Goal: Transaction & Acquisition: Purchase product/service

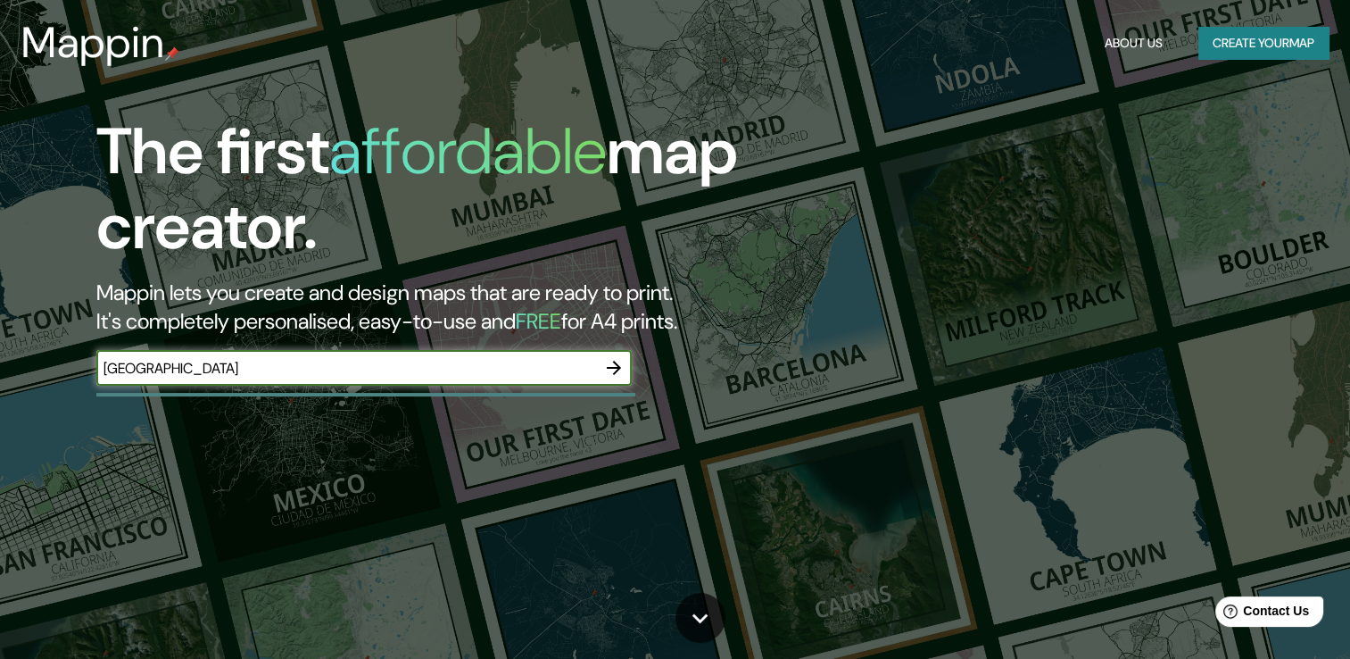
type input "[GEOGRAPHIC_DATA]"
click at [618, 361] on icon "button" at bounding box center [613, 367] width 21 height 21
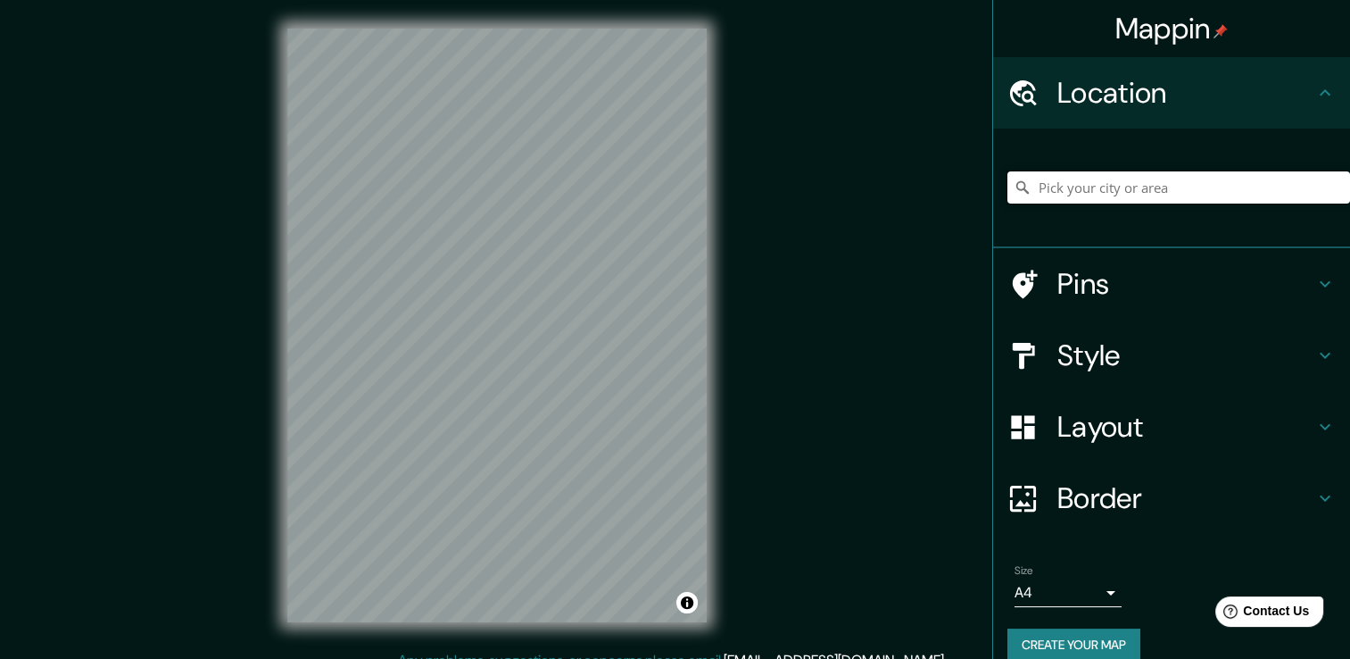
click at [1120, 187] on input "Pick your city or area" at bounding box center [1179, 187] width 343 height 32
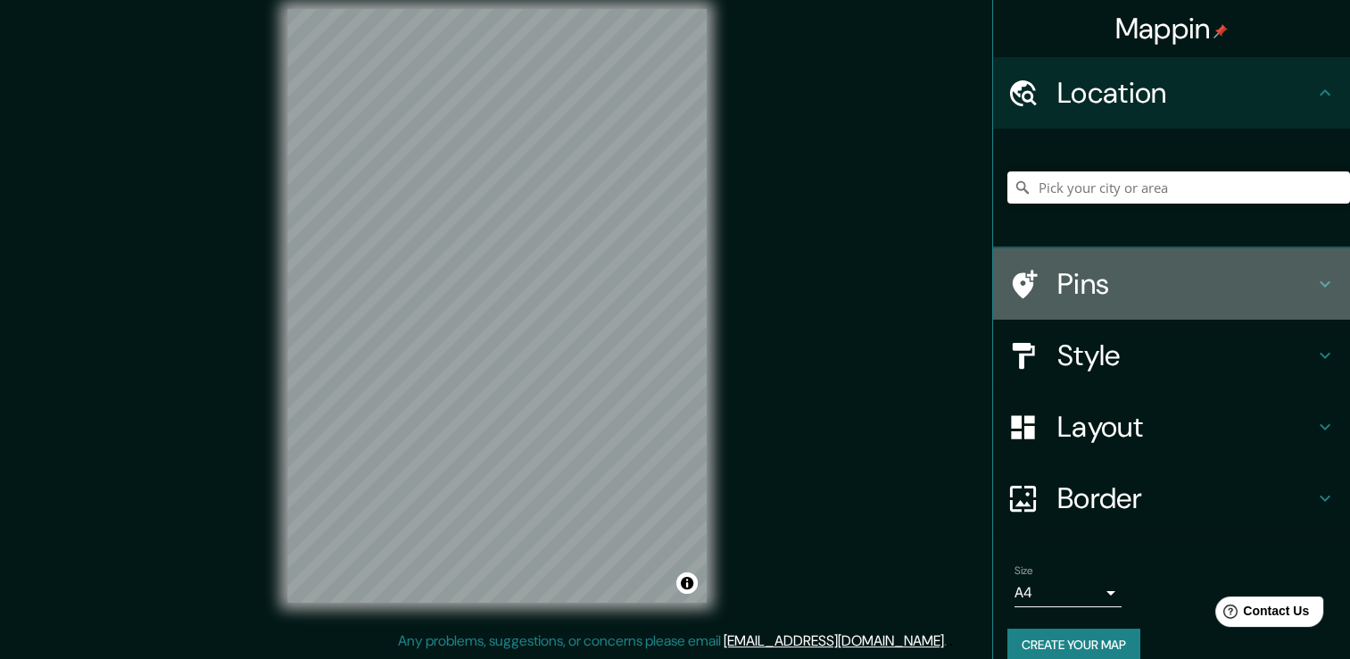
click at [1253, 280] on h4 "Pins" at bounding box center [1185, 284] width 257 height 36
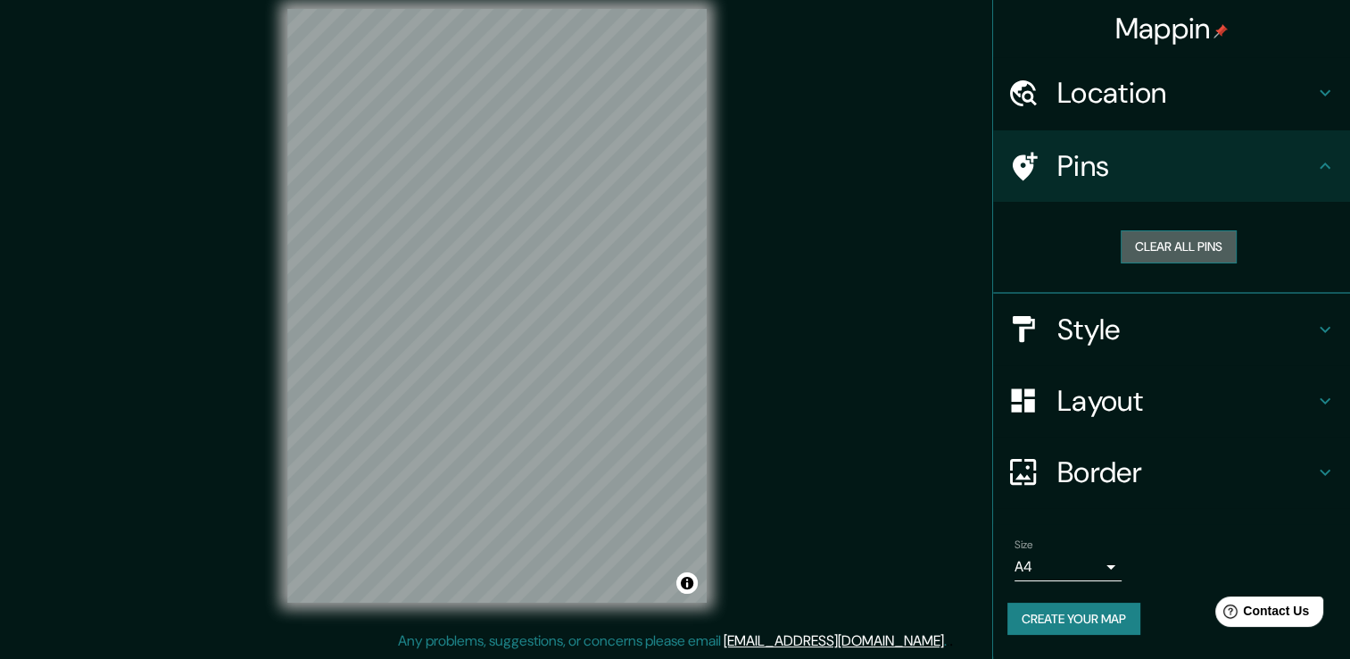
click at [1192, 253] on button "Clear all pins" at bounding box center [1179, 246] width 116 height 33
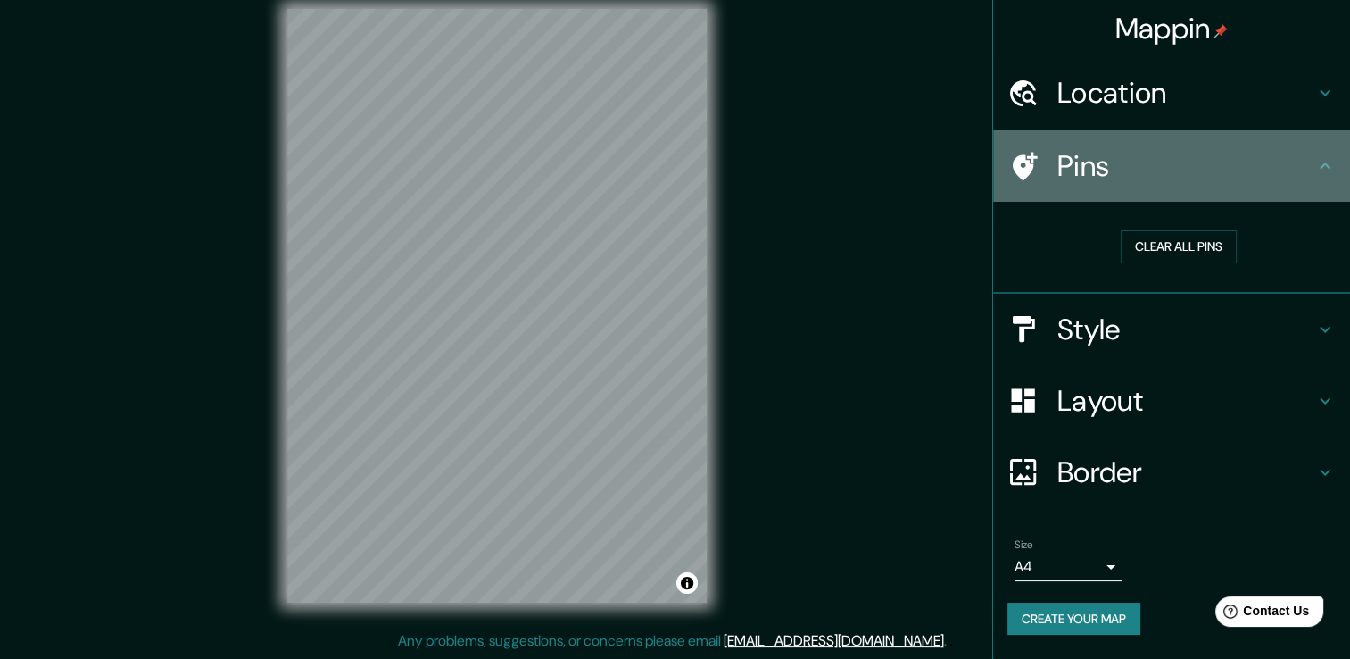
click at [1326, 166] on icon at bounding box center [1325, 165] width 21 height 21
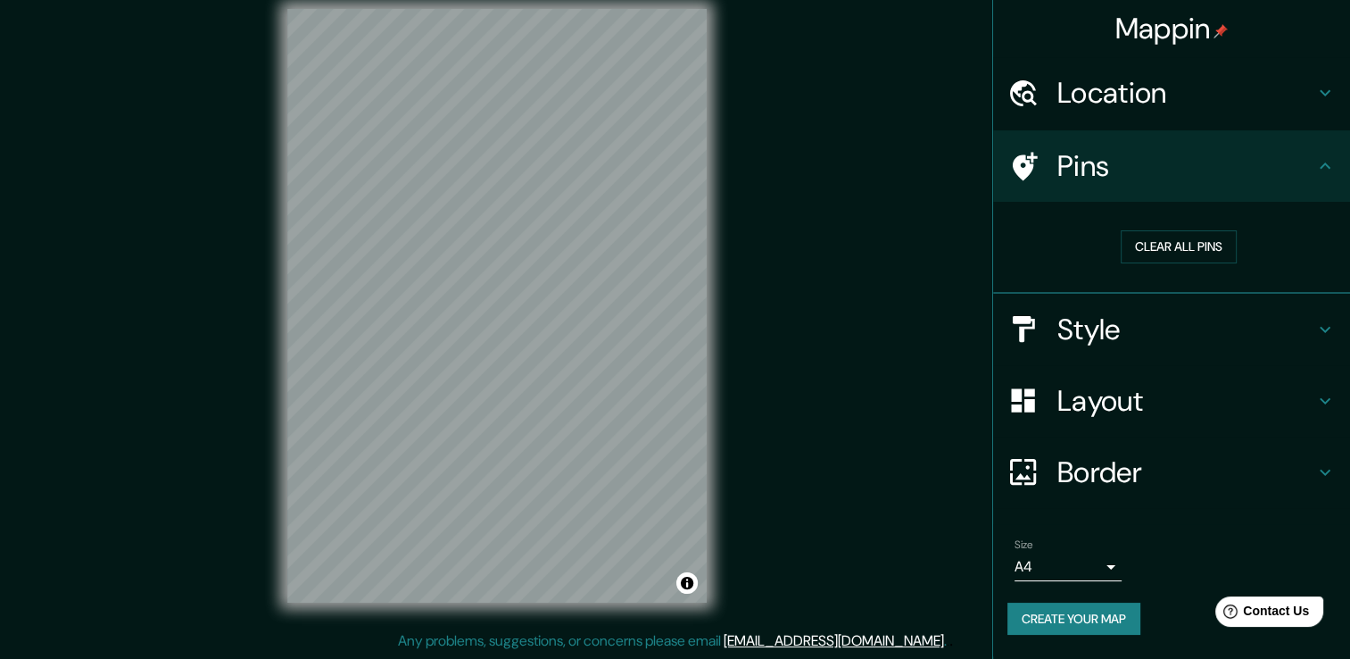
click at [1315, 394] on icon at bounding box center [1325, 400] width 21 height 21
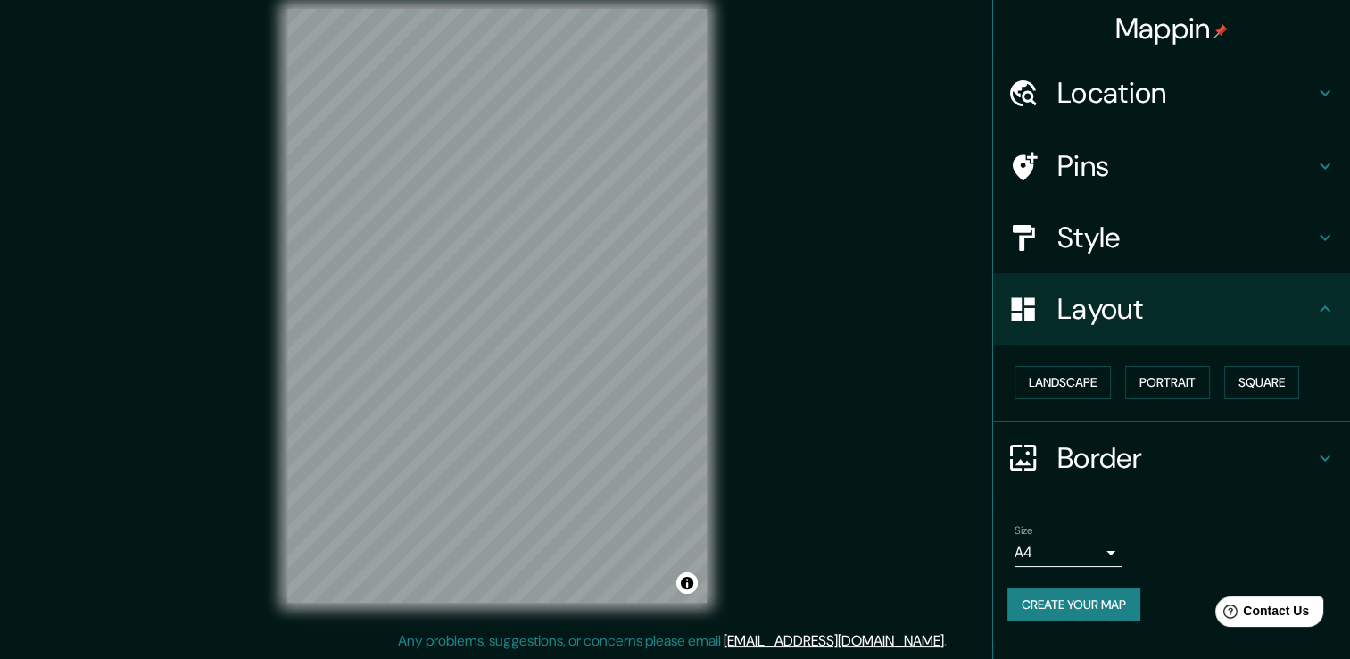
click at [1320, 307] on icon at bounding box center [1325, 308] width 21 height 21
click at [1320, 239] on icon at bounding box center [1325, 237] width 21 height 21
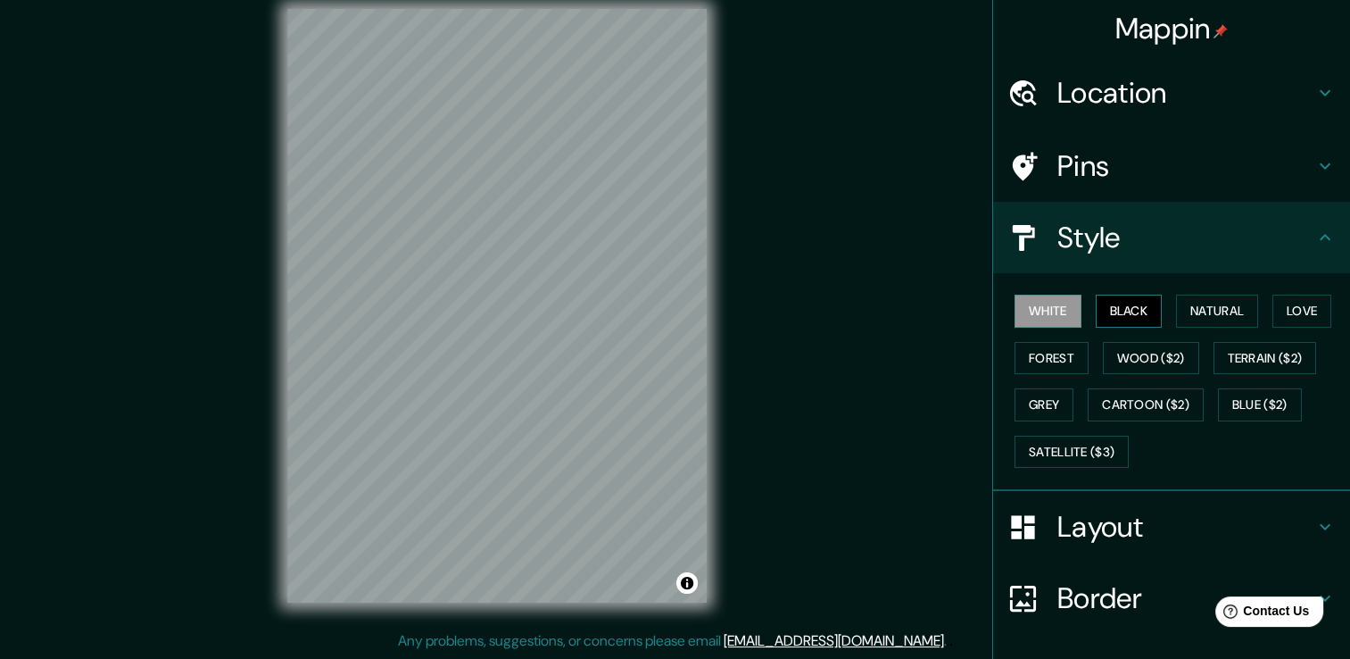
click at [1137, 309] on button "Black" at bounding box center [1129, 310] width 67 height 33
click at [1035, 323] on button "White" at bounding box center [1048, 310] width 67 height 33
click at [1184, 315] on button "Natural" at bounding box center [1217, 310] width 82 height 33
click at [606, 0] on html "Mappin Location Pins Style White Black Natural Love Forest Wood ($2) Terrain ($…" at bounding box center [675, 309] width 1350 height 659
click at [745, 263] on div "Mappin Location Pins Style White Black Natural Love Forest Wood ($2) Terrain ($…" at bounding box center [675, 319] width 1350 height 678
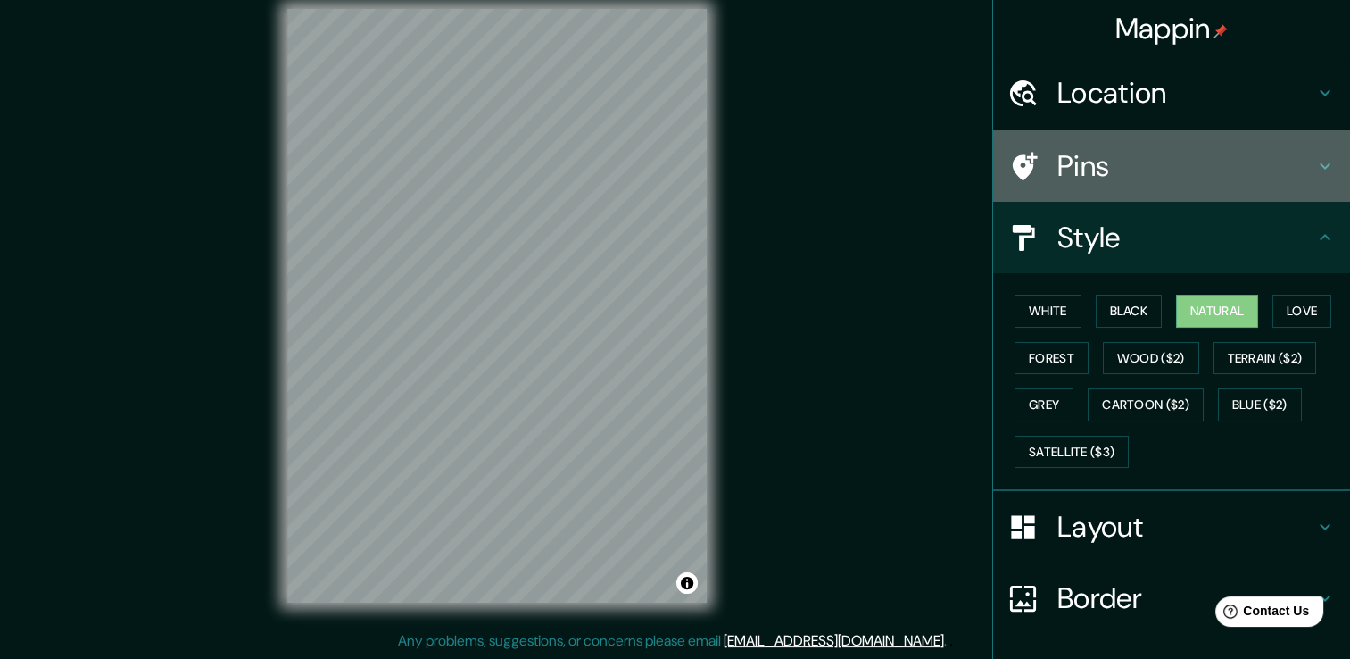
click at [1058, 157] on h4 "Pins" at bounding box center [1185, 166] width 257 height 36
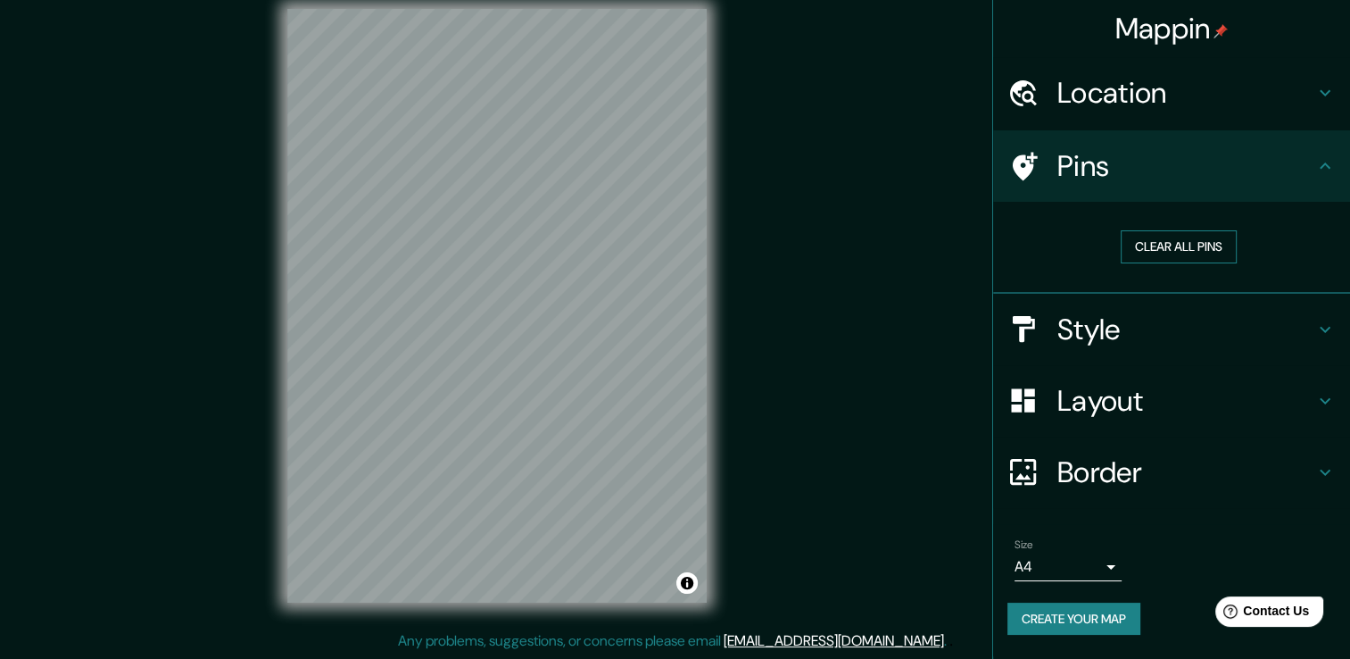
click at [1184, 236] on button "Clear all pins" at bounding box center [1179, 246] width 116 height 33
click at [1160, 391] on h4 "Layout" at bounding box center [1185, 401] width 257 height 36
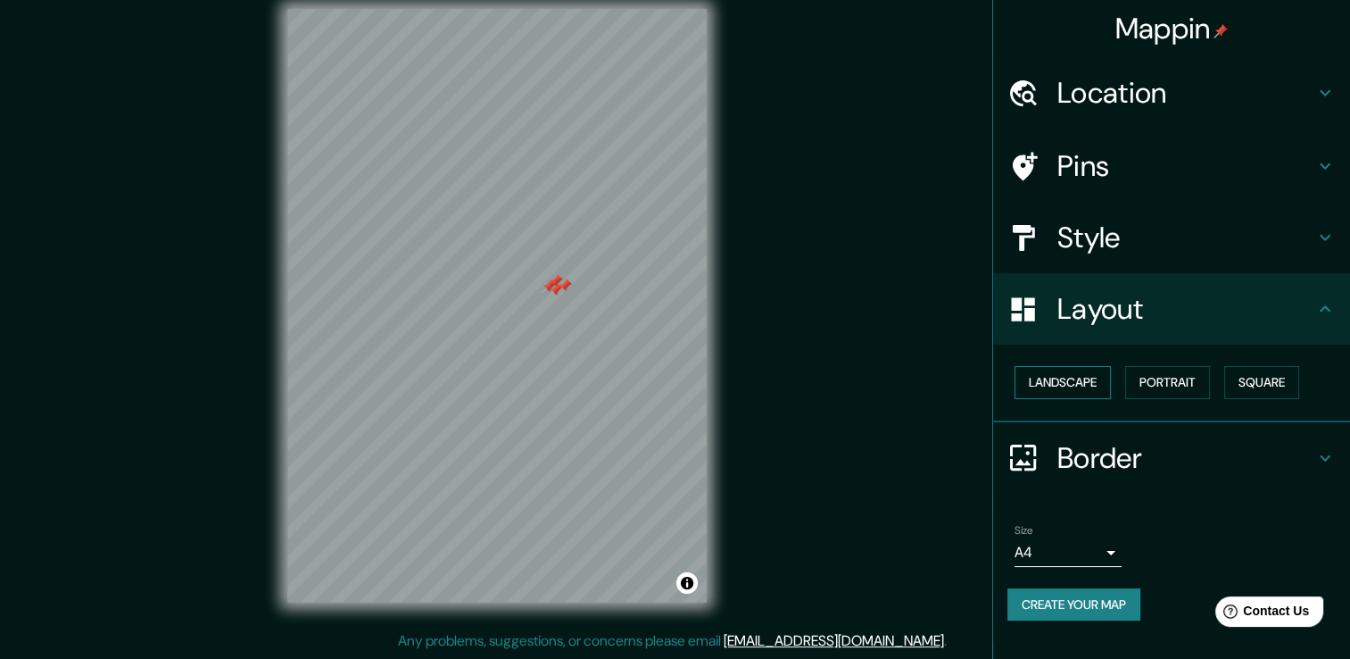
click at [1082, 385] on button "Landscape" at bounding box center [1063, 382] width 96 height 33
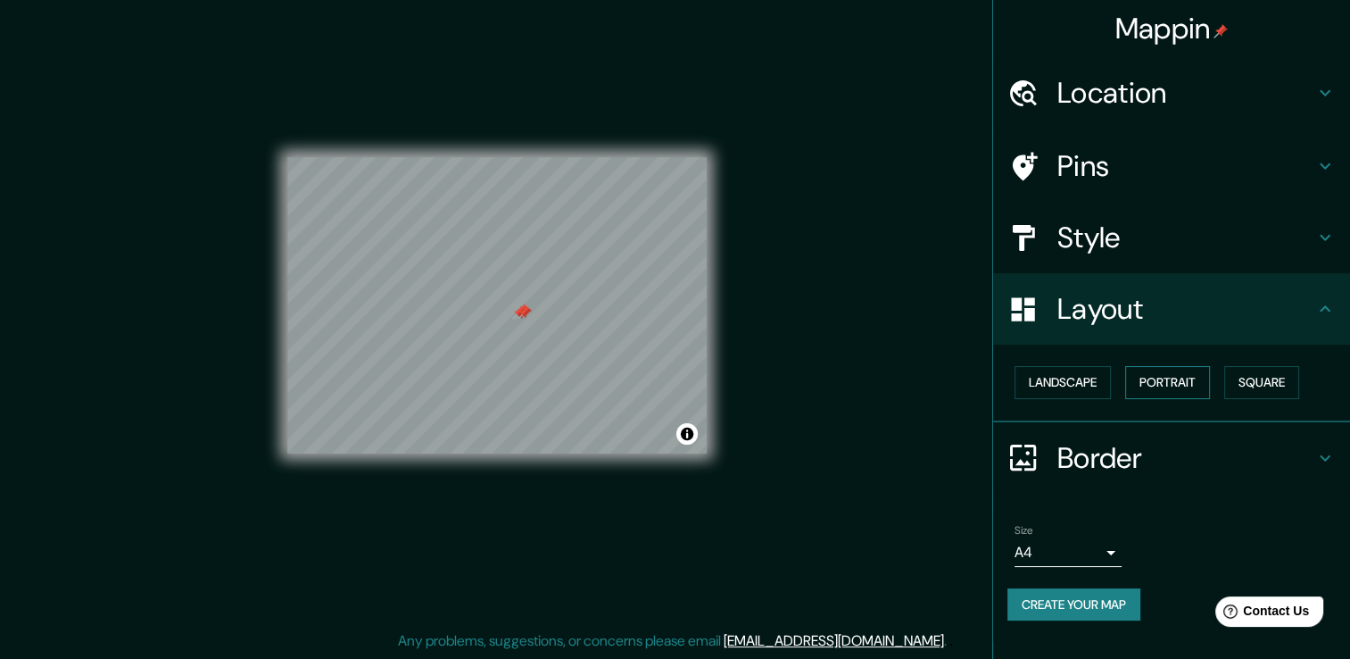
click at [1172, 391] on button "Portrait" at bounding box center [1167, 382] width 85 height 33
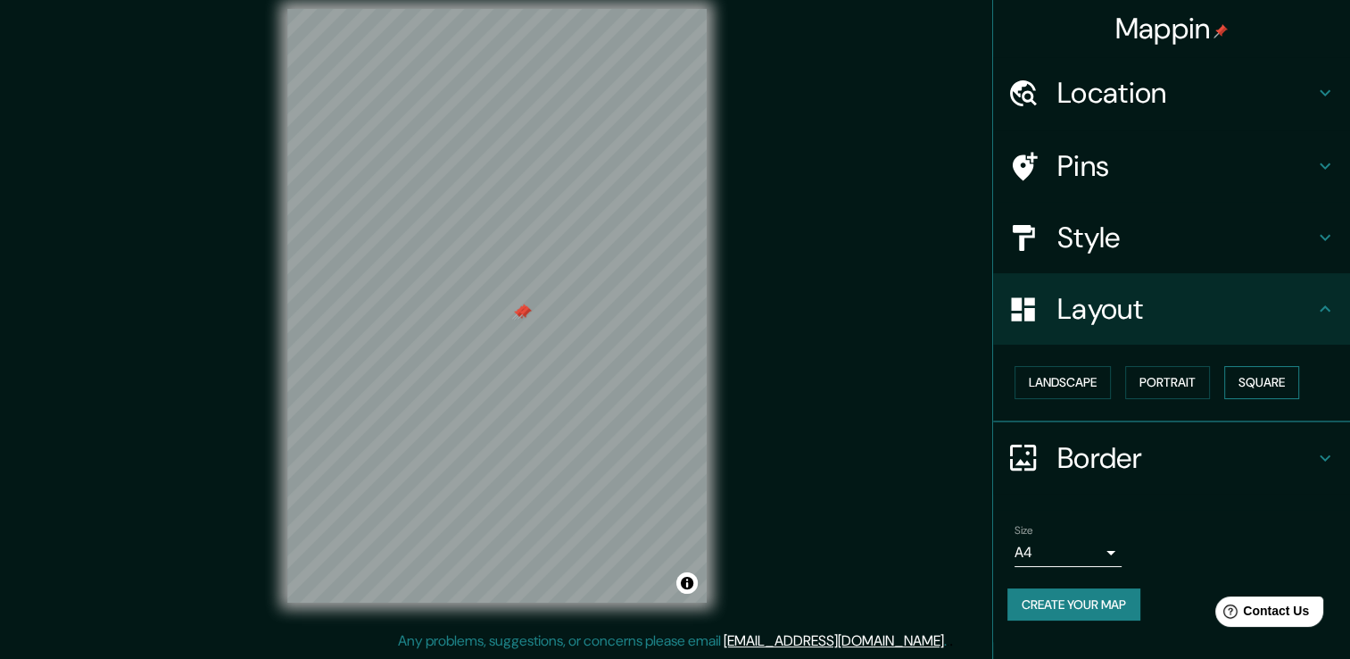
click at [1280, 388] on button "Square" at bounding box center [1261, 382] width 75 height 33
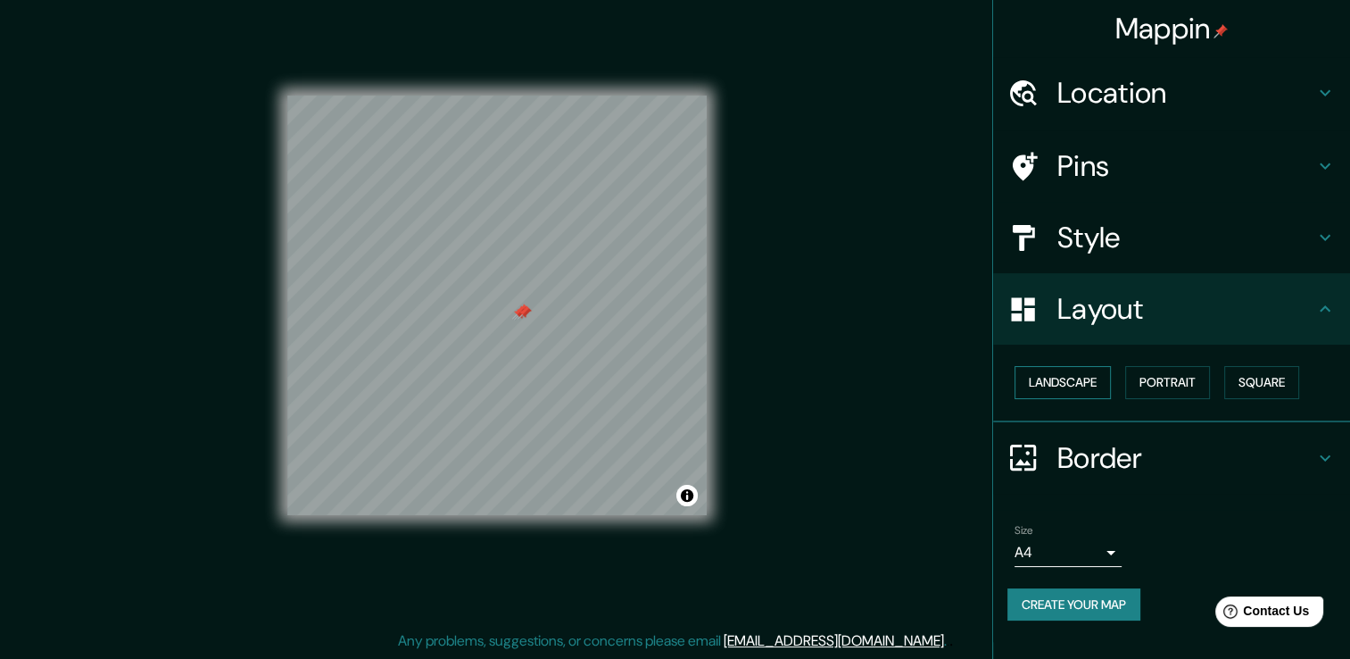
click at [1086, 384] on button "Landscape" at bounding box center [1063, 382] width 96 height 33
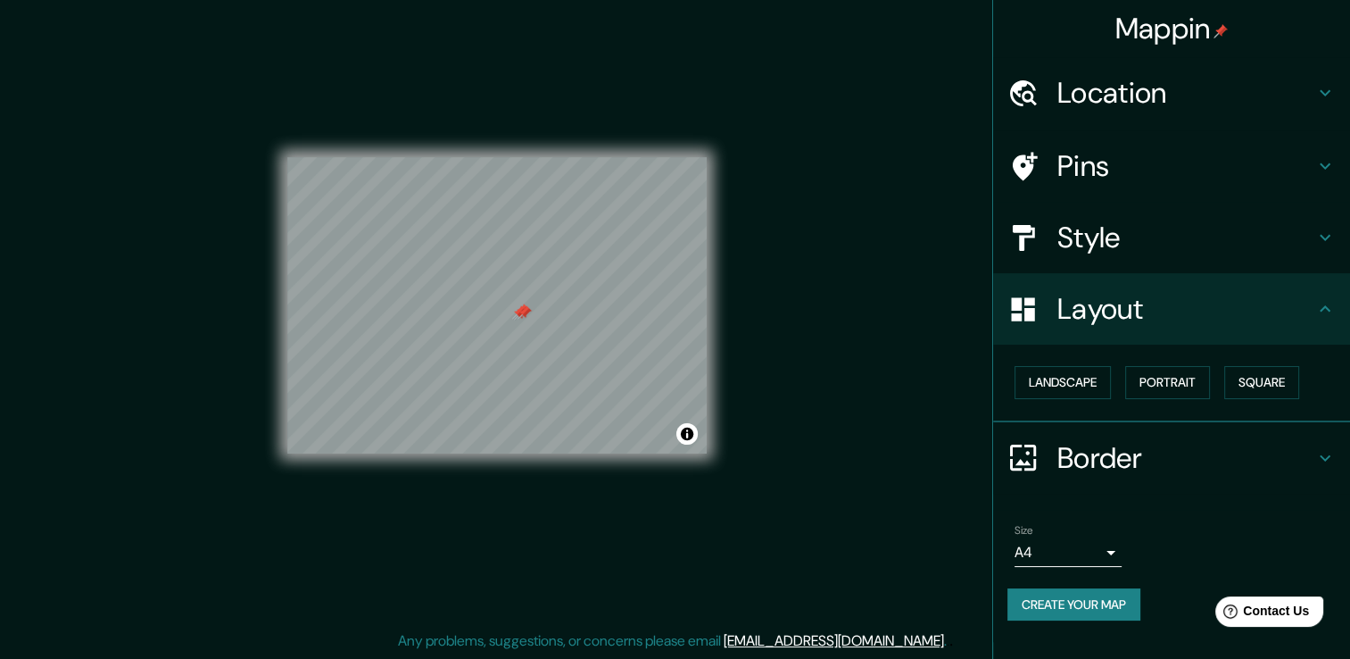
click at [1129, 317] on h4 "Layout" at bounding box center [1185, 309] width 257 height 36
click at [1160, 466] on h4 "Border" at bounding box center [1185, 458] width 257 height 36
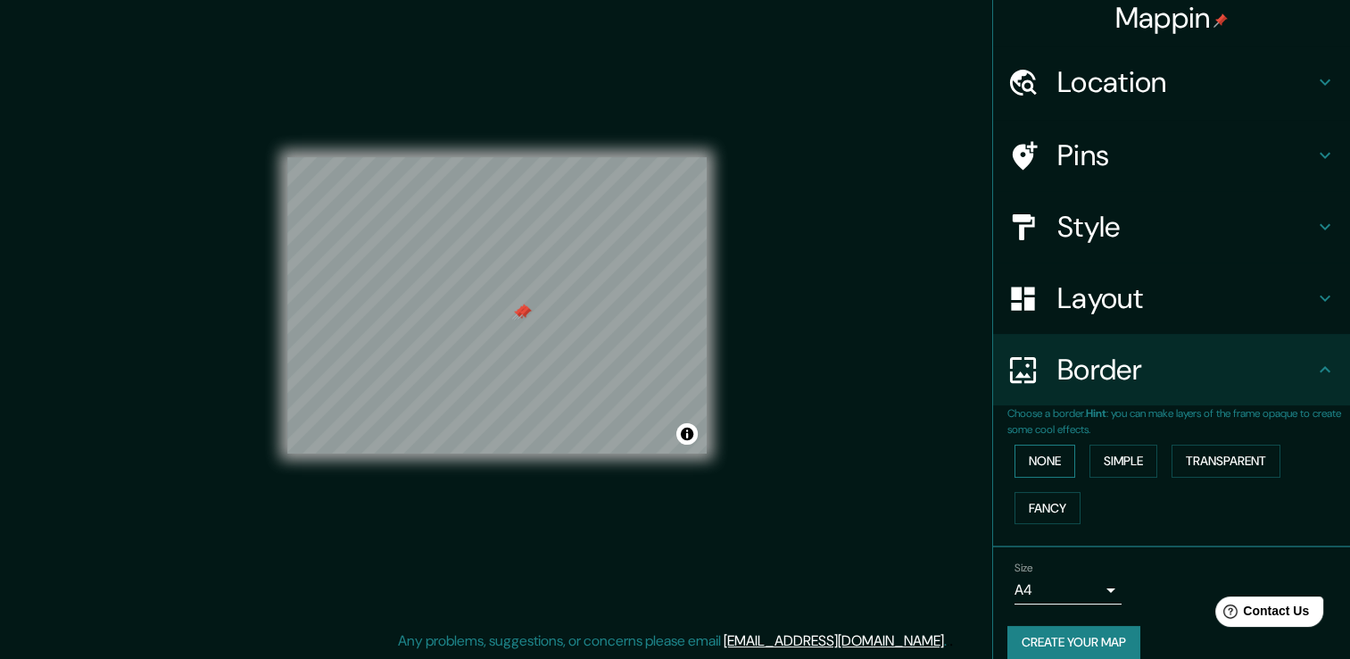
scroll to position [29, 0]
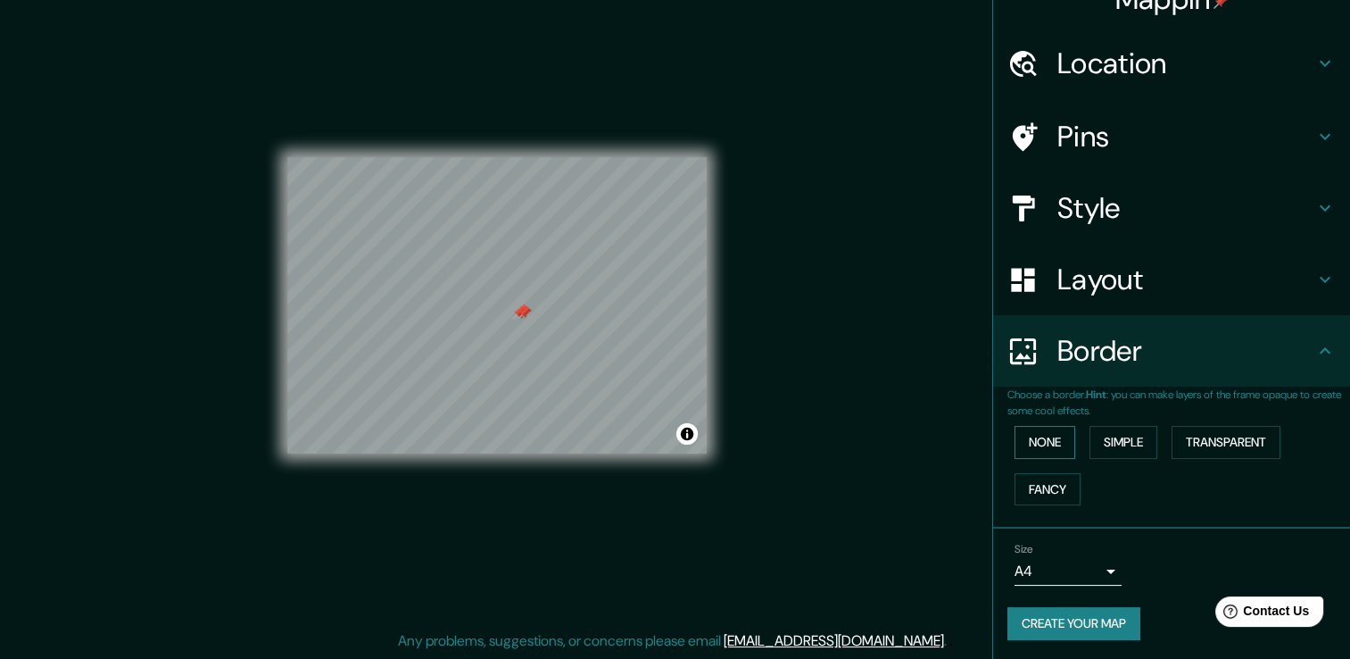
click at [1035, 451] on button "None" at bounding box center [1045, 442] width 61 height 33
click at [1109, 445] on button "Simple" at bounding box center [1124, 442] width 68 height 33
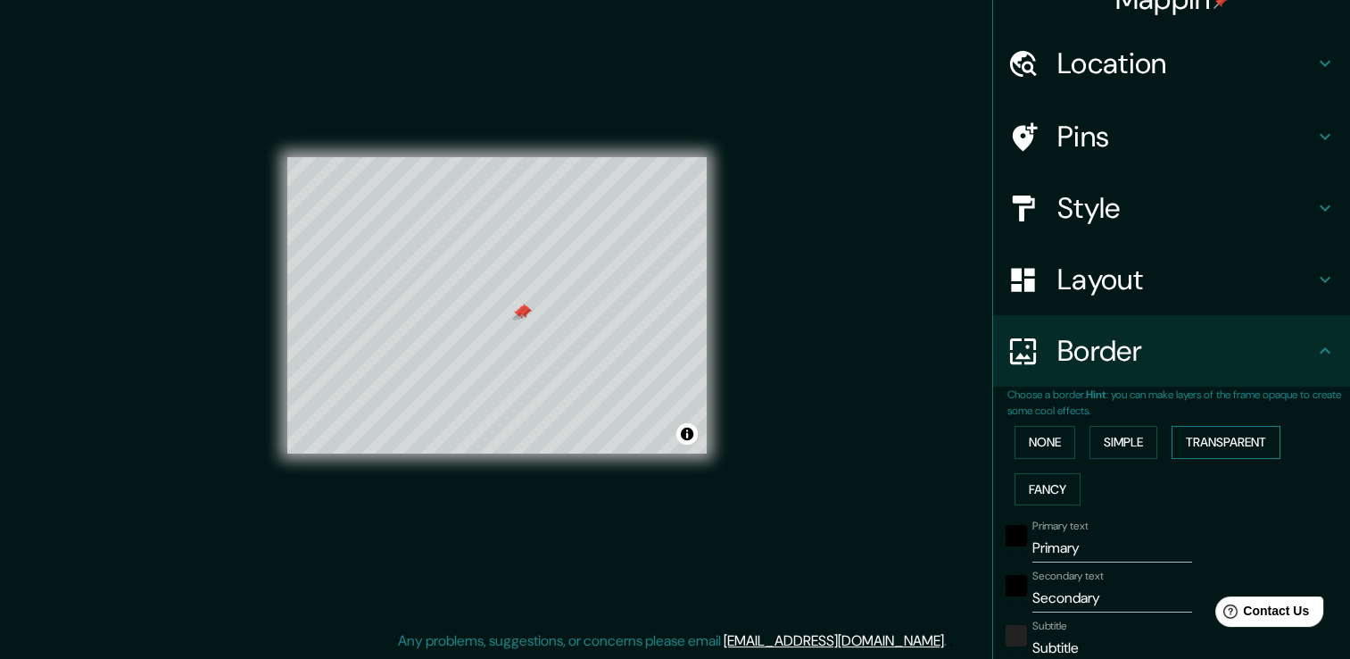
click at [1182, 435] on button "Transparent" at bounding box center [1226, 442] width 109 height 33
click at [1029, 477] on button "Fancy" at bounding box center [1048, 489] width 66 height 33
click at [1241, 439] on button "Transparent" at bounding box center [1226, 442] width 109 height 33
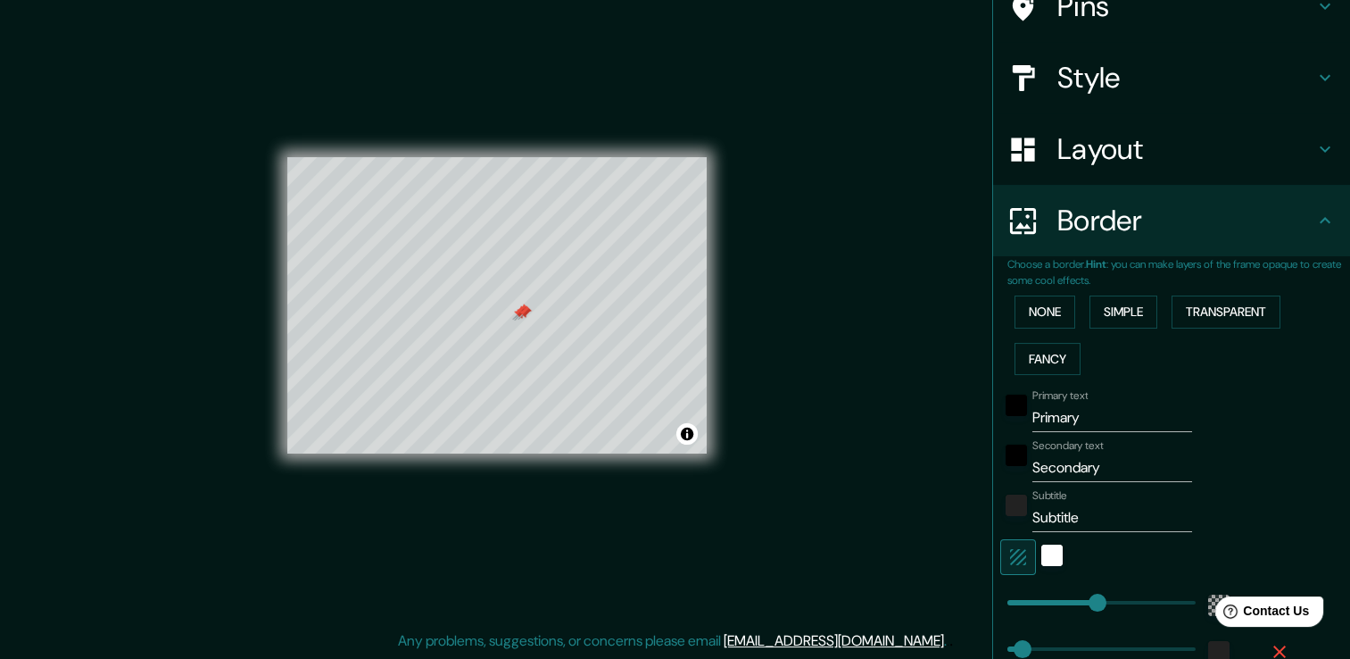
scroll to position [353, 0]
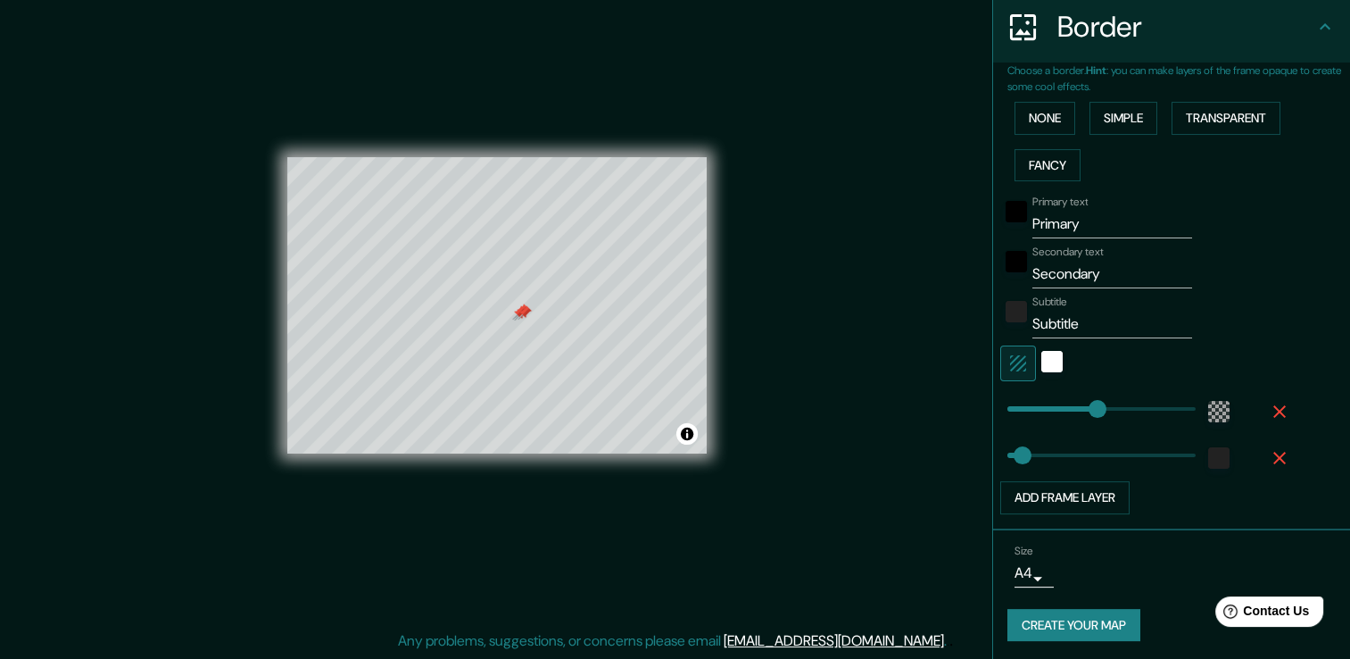
type input "226"
type input "38"
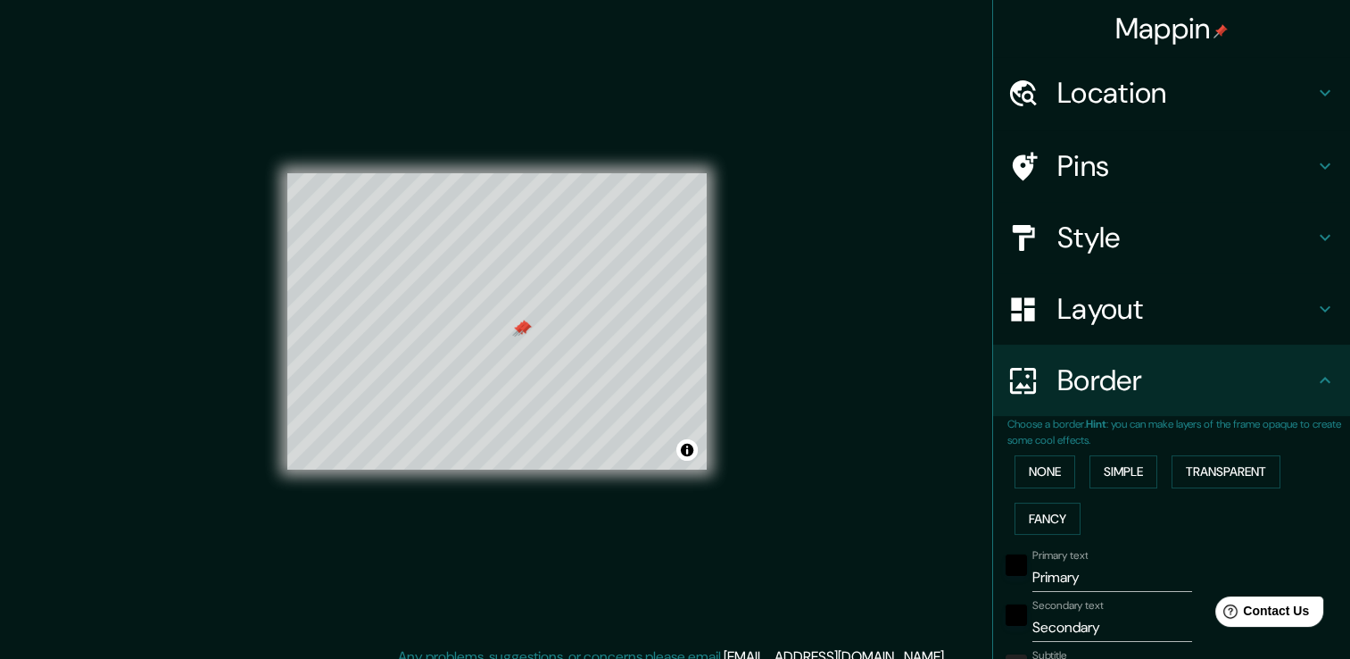
scroll to position [0, 0]
